Goal: Find specific page/section

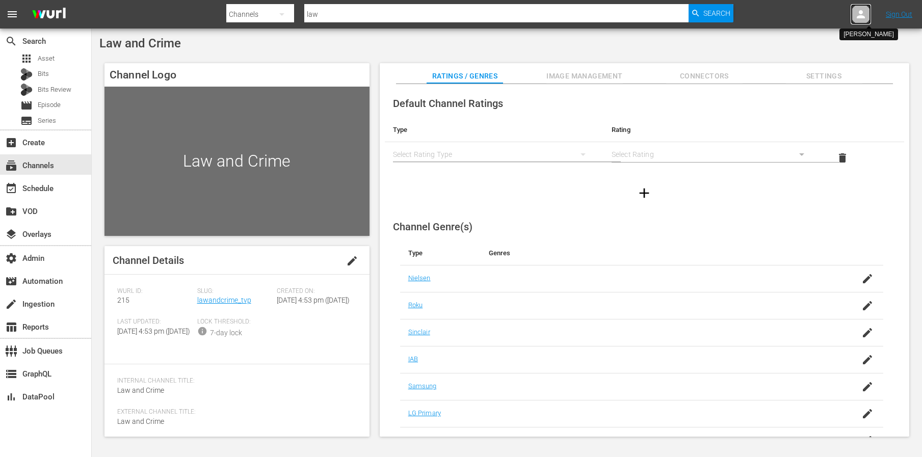
click at [863, 9] on icon at bounding box center [861, 14] width 12 height 12
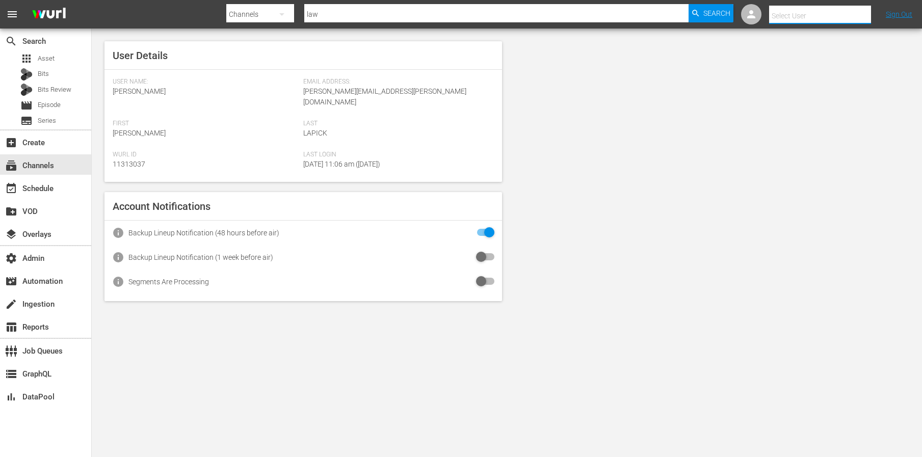
click at [836, 13] on input "text" at bounding box center [834, 16] width 130 height 24
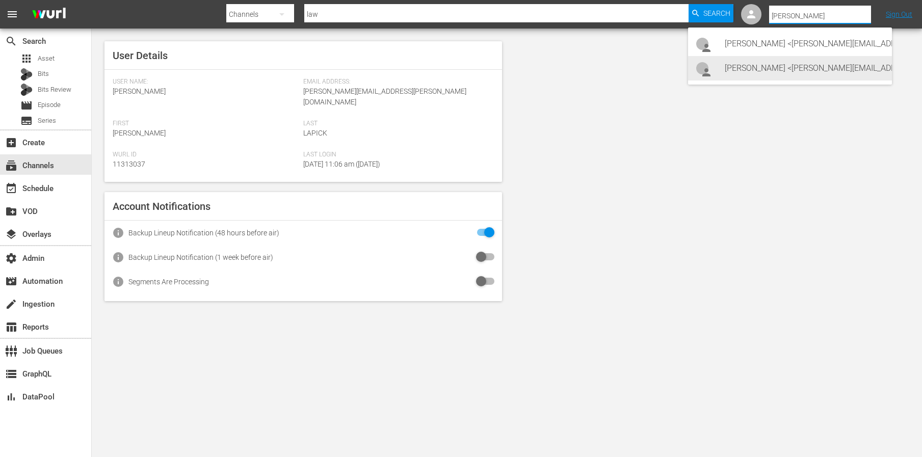
click at [811, 65] on div "Mehmet Gunduz <mehmet.gunduz@videoelephant.tv>" at bounding box center [804, 68] width 159 height 24
type input "Mehmet Gunduz (11314886)"
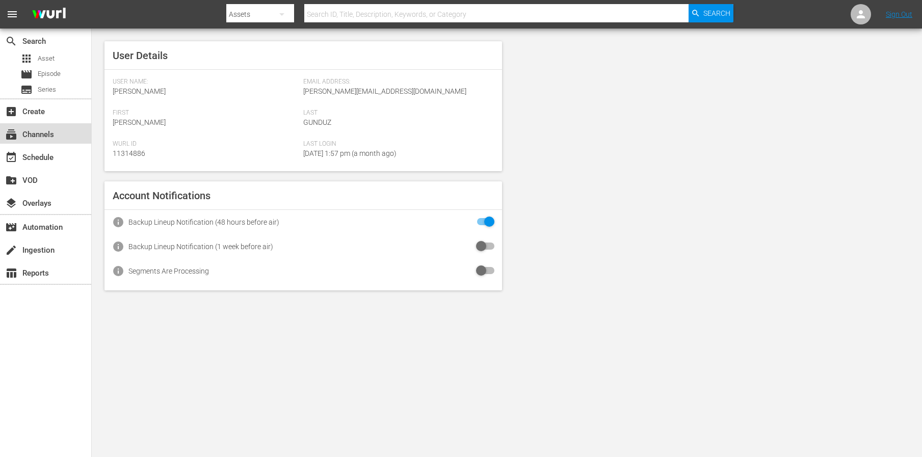
click at [53, 138] on div "subscriptions Channels" at bounding box center [28, 132] width 57 height 9
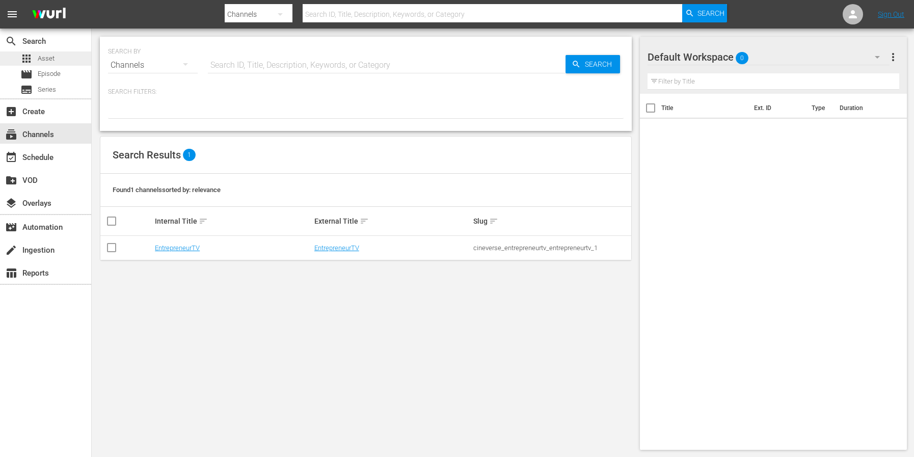
click at [47, 62] on span "Asset" at bounding box center [46, 59] width 17 height 10
